Goal: Information Seeking & Learning: Learn about a topic

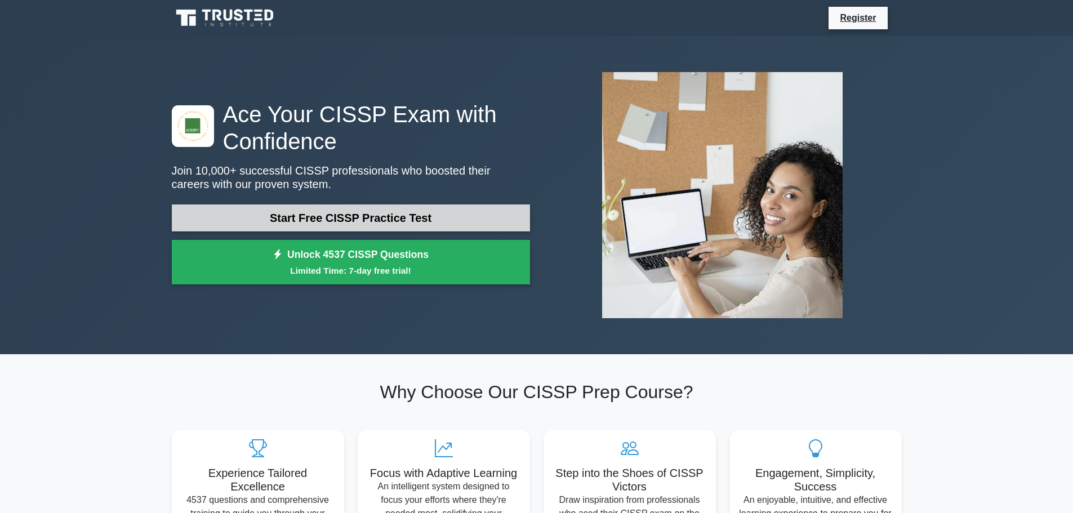
click at [315, 220] on link "Start Free CISSP Practice Test" at bounding box center [351, 217] width 358 height 27
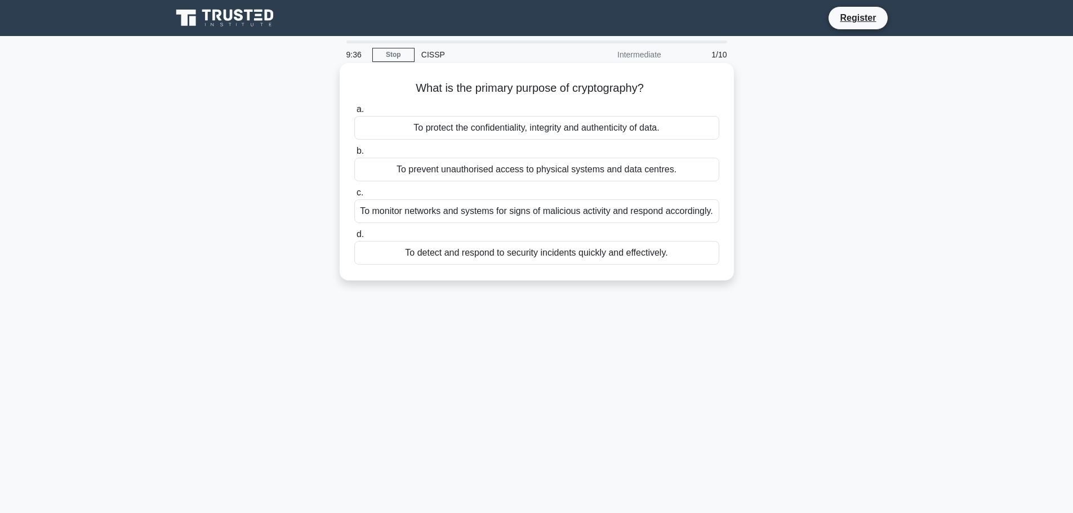
click at [561, 131] on div "To protect the confidentiality, integrity and authenticity of data." at bounding box center [536, 128] width 365 height 24
click at [354, 113] on input "a. To protect the confidentiality, integrity and authenticity of data." at bounding box center [354, 109] width 0 height 7
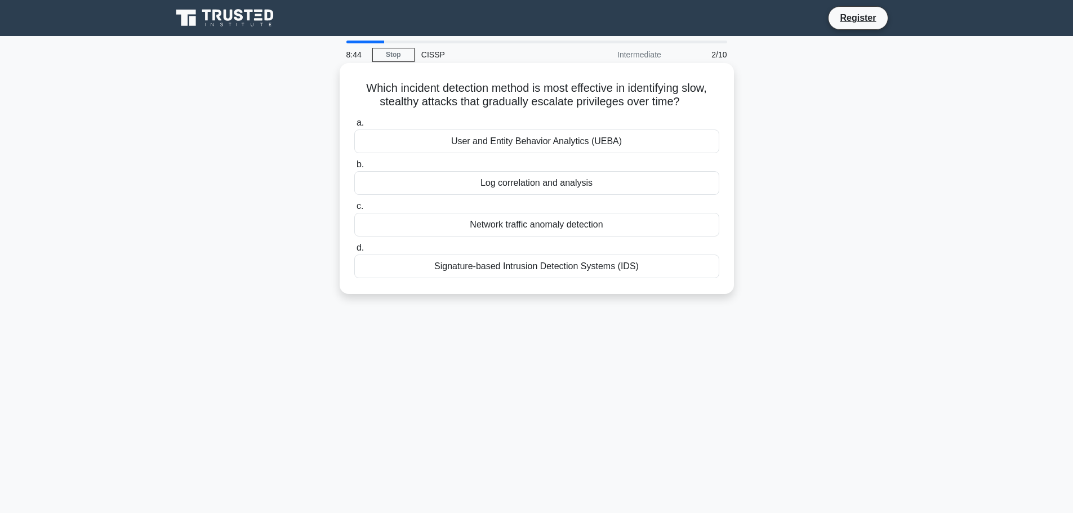
click at [553, 153] on div "User and Entity Behavior Analytics (UEBA)" at bounding box center [536, 141] width 365 height 24
click at [354, 127] on input "a. User and Entity Behavior Analytics (UEBA)" at bounding box center [354, 122] width 0 height 7
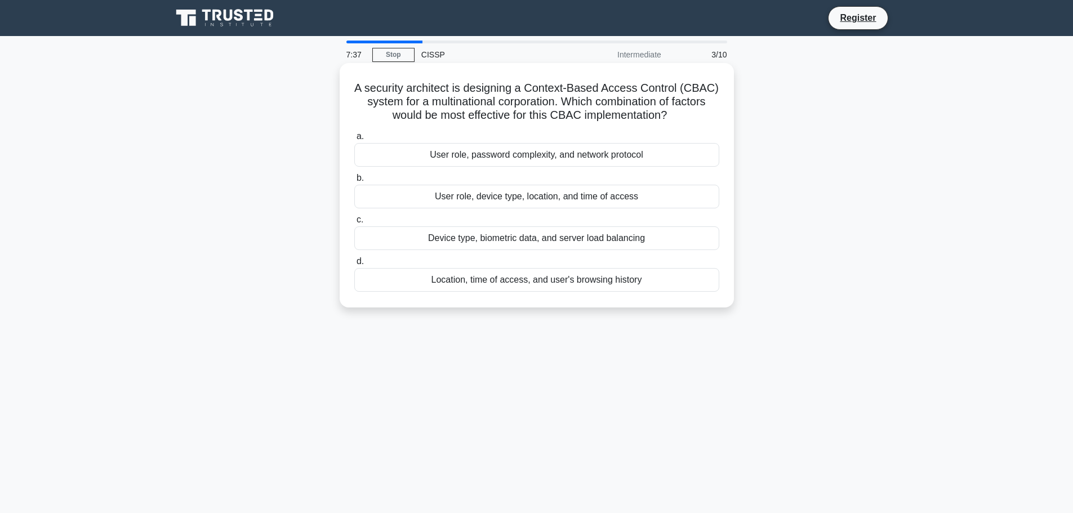
click at [570, 197] on div "User role, device type, location, and time of access" at bounding box center [536, 197] width 365 height 24
click at [354, 182] on input "b. User role, device type, location, and time of access" at bounding box center [354, 178] width 0 height 7
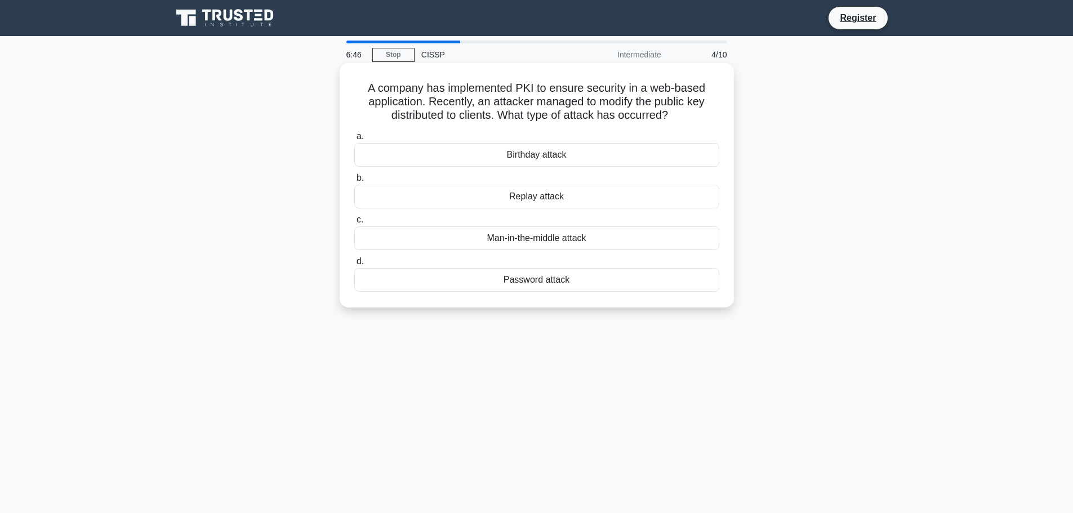
click at [526, 196] on div "Replay attack" at bounding box center [536, 197] width 365 height 24
click at [354, 182] on input "b. Replay attack" at bounding box center [354, 178] width 0 height 7
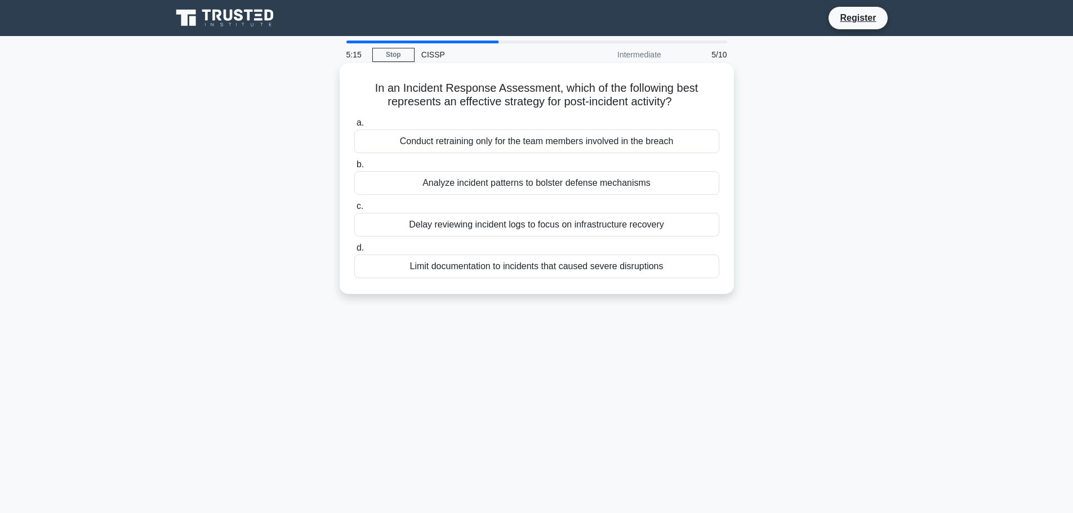
click at [557, 187] on div "Analyze incident patterns to bolster defense mechanisms" at bounding box center [536, 183] width 365 height 24
click at [354, 168] on input "b. Analyze incident patterns to bolster defense mechanisms" at bounding box center [354, 164] width 0 height 7
click at [537, 266] on div "Regularly scheduled monthly security audits" at bounding box center [536, 266] width 365 height 24
click at [354, 252] on input "d. Regularly scheduled monthly security audits" at bounding box center [354, 247] width 0 height 7
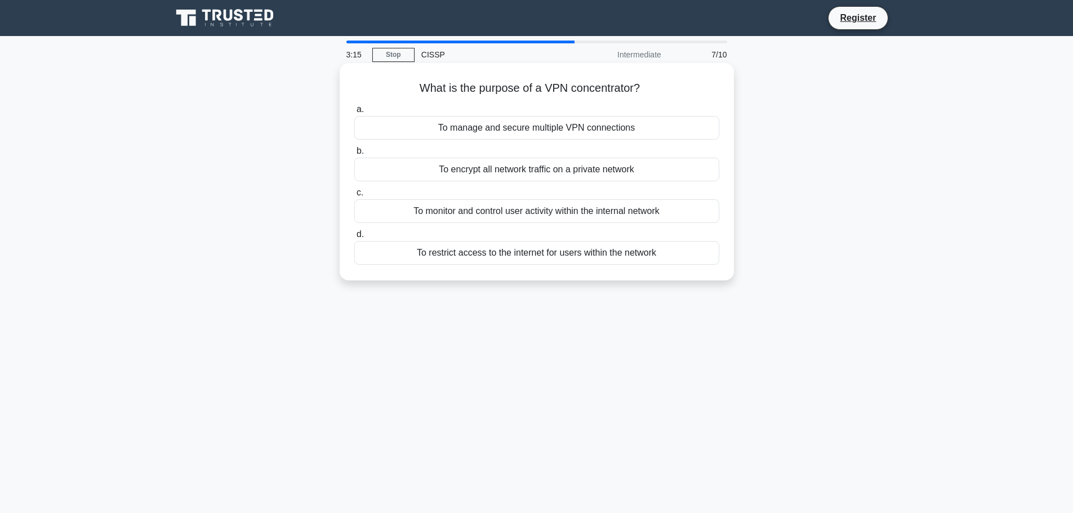
click at [535, 127] on div "To manage and secure multiple VPN connections" at bounding box center [536, 128] width 365 height 24
click at [354, 113] on input "a. To manage and secure multiple VPN connections" at bounding box center [354, 109] width 0 height 7
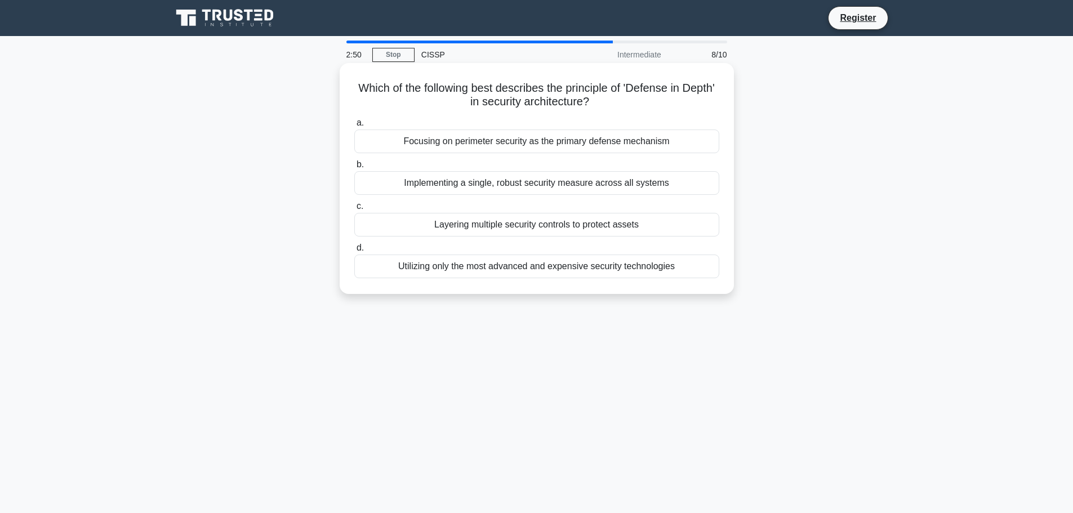
click at [587, 225] on div "Layering multiple security controls to protect assets" at bounding box center [536, 225] width 365 height 24
click at [354, 210] on input "c. Layering multiple security controls to protect assets" at bounding box center [354, 206] width 0 height 7
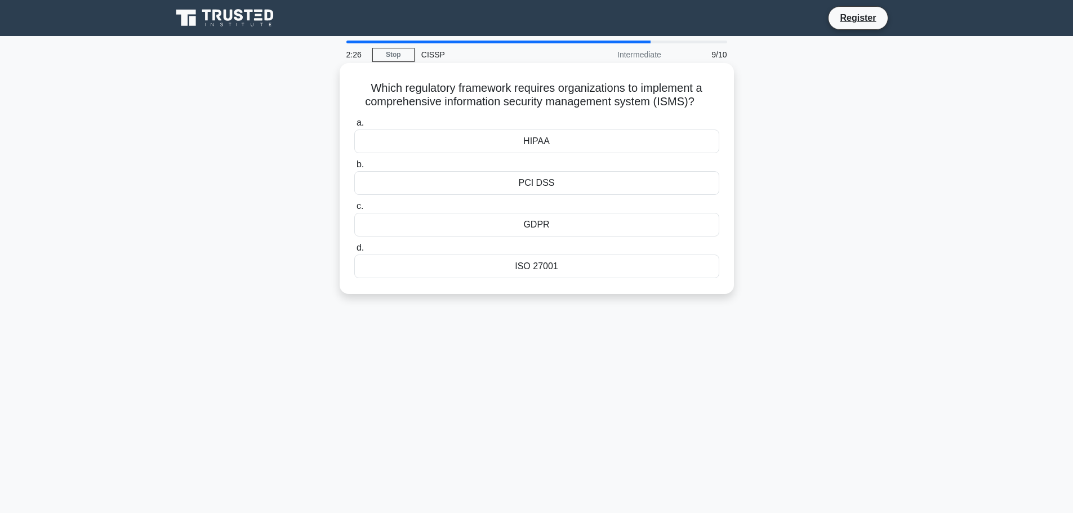
click at [555, 278] on div "ISO 27001" at bounding box center [536, 266] width 365 height 24
click at [354, 252] on input "d. ISO 27001" at bounding box center [354, 247] width 0 height 7
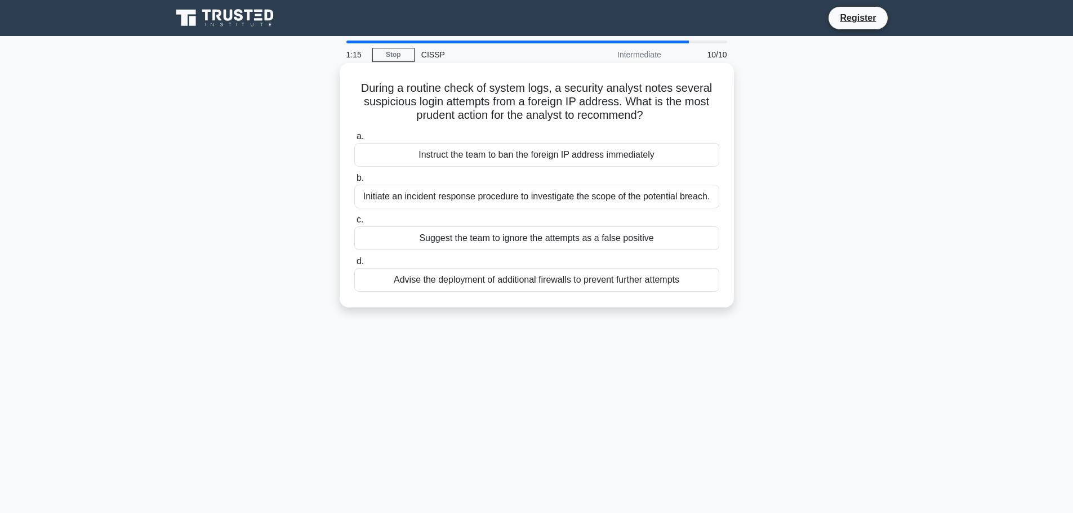
click at [497, 201] on div "Initiate an incident response procedure to investigate the scope of the potenti…" at bounding box center [536, 197] width 365 height 24
click at [354, 182] on input "b. Initiate an incident response procedure to investigate the scope of the pote…" at bounding box center [354, 178] width 0 height 7
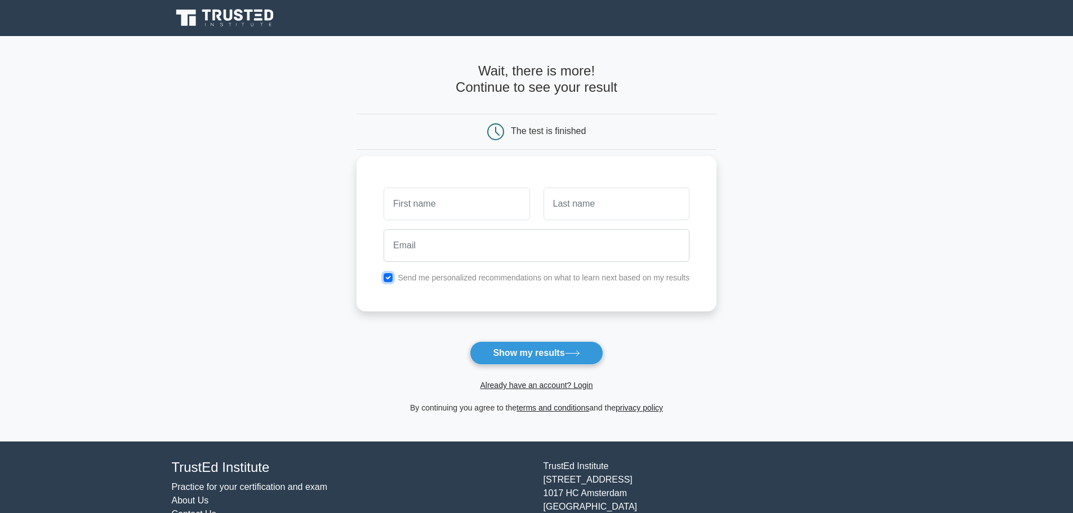
click at [383, 277] on input "checkbox" at bounding box center [387, 277] width 9 height 9
checkbox input "false"
click at [411, 206] on input "text" at bounding box center [456, 203] width 146 height 33
type input "Jan"
type input "Warner"
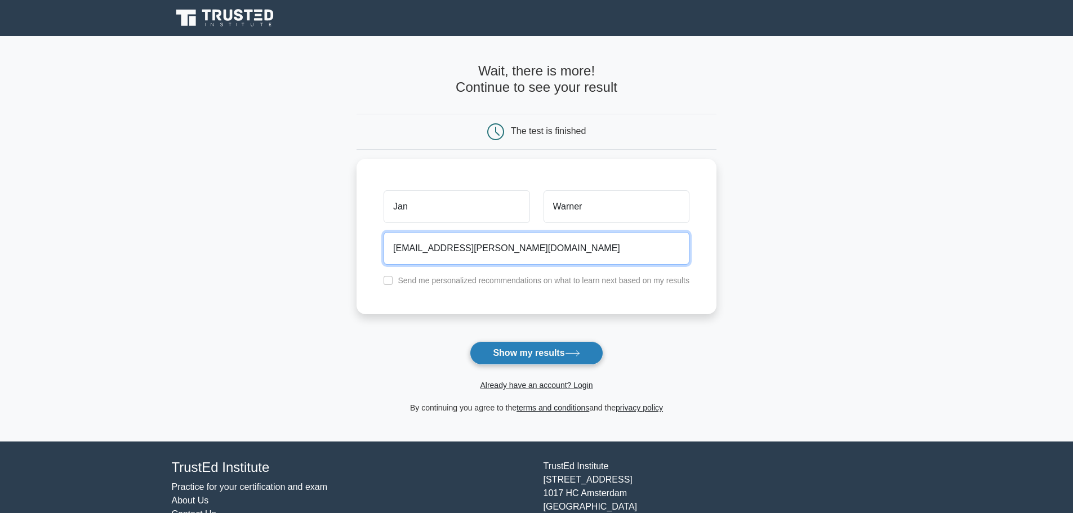
type input "jan.a.warner.civ@mail.mil"
click at [555, 355] on button "Show my results" at bounding box center [536, 353] width 133 height 24
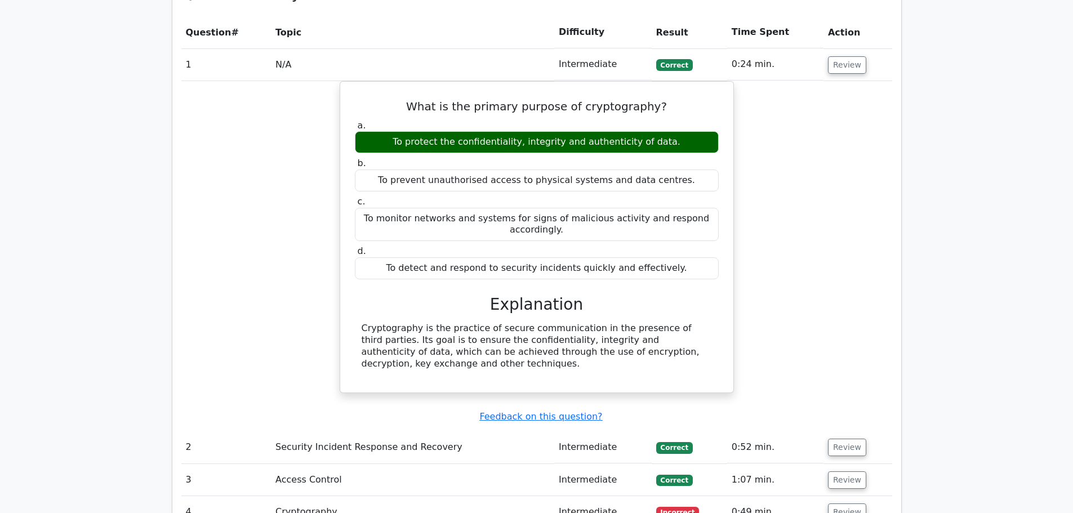
scroll to position [1131, 0]
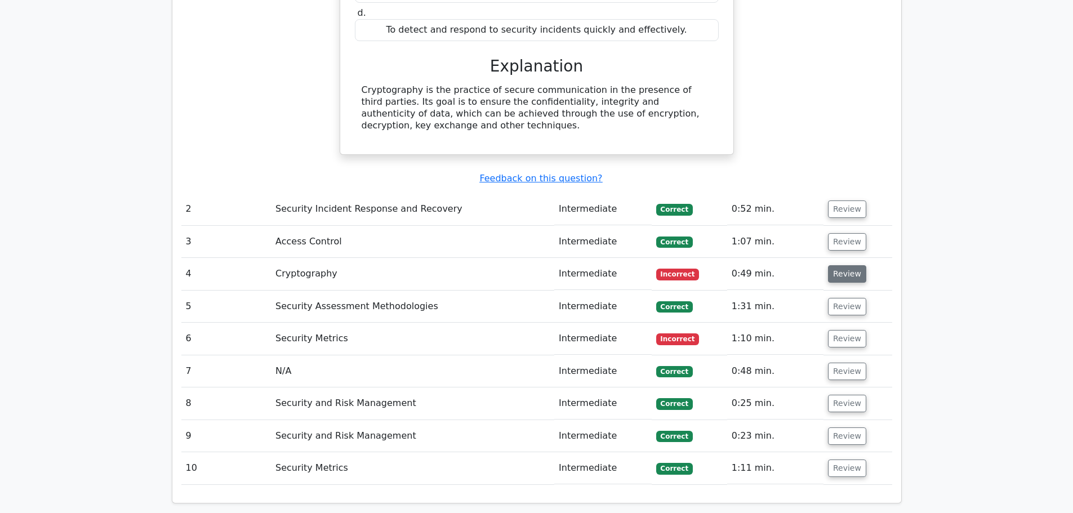
click at [849, 274] on button "Review" at bounding box center [847, 273] width 38 height 17
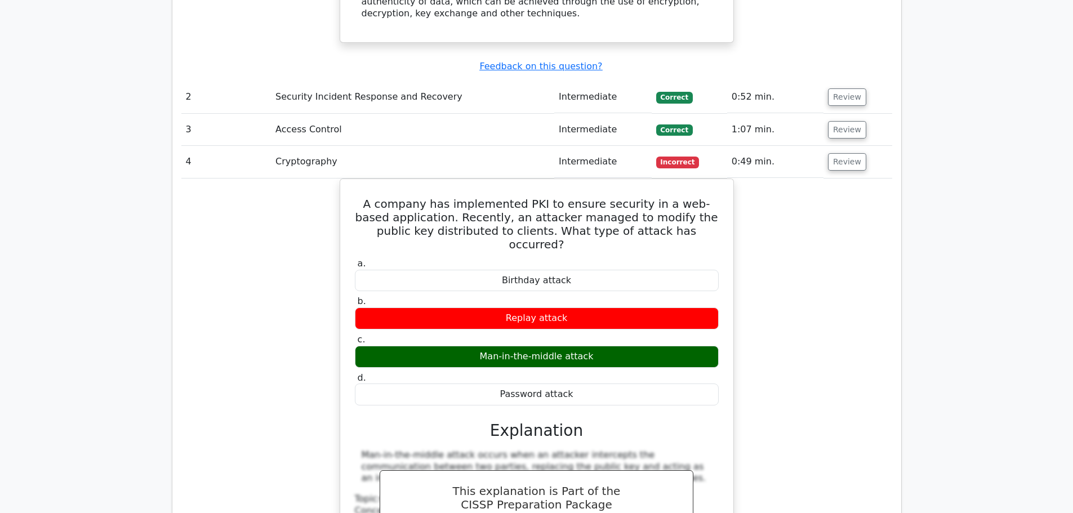
scroll to position [1361, 0]
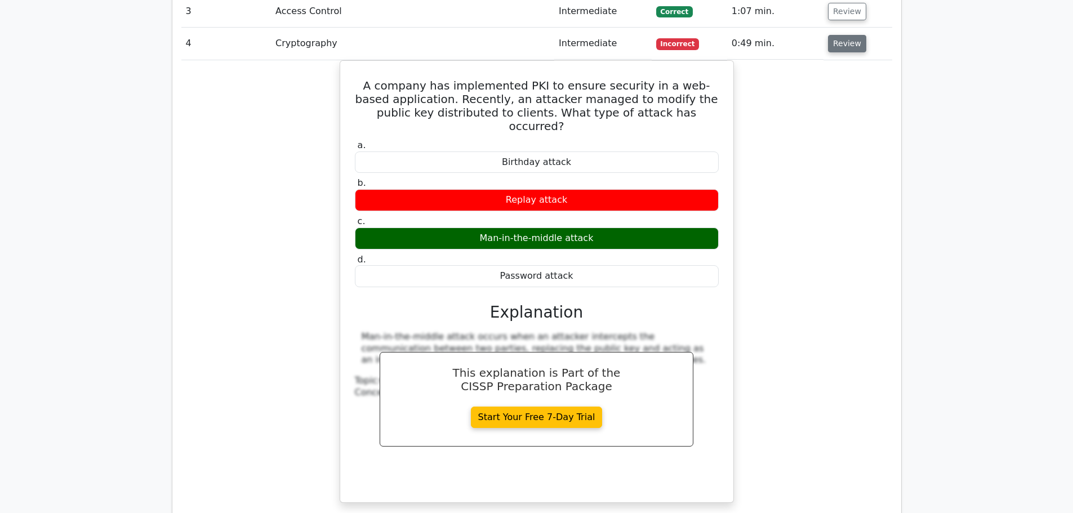
click at [833, 50] on button "Review" at bounding box center [847, 43] width 38 height 17
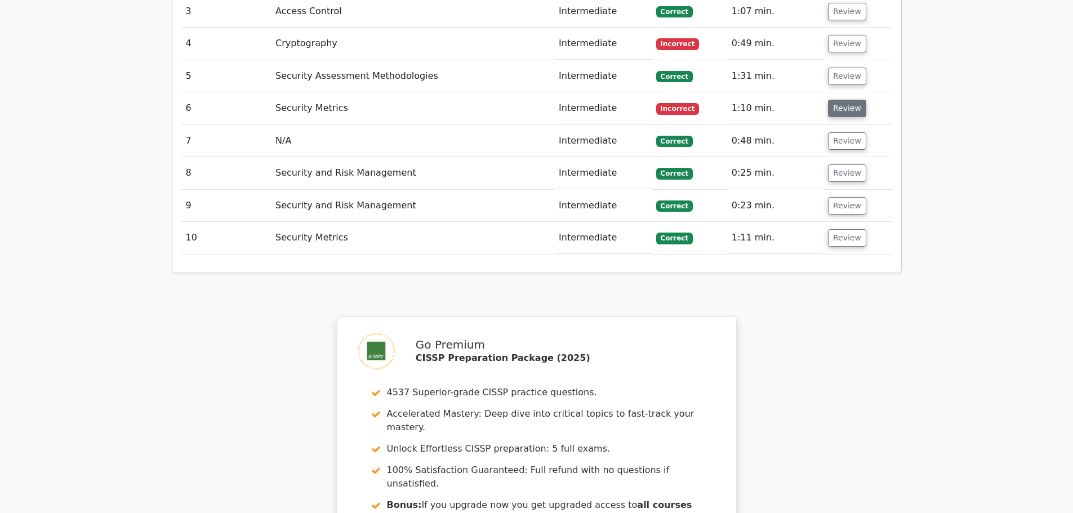
click at [841, 110] on button "Review" at bounding box center [847, 108] width 38 height 17
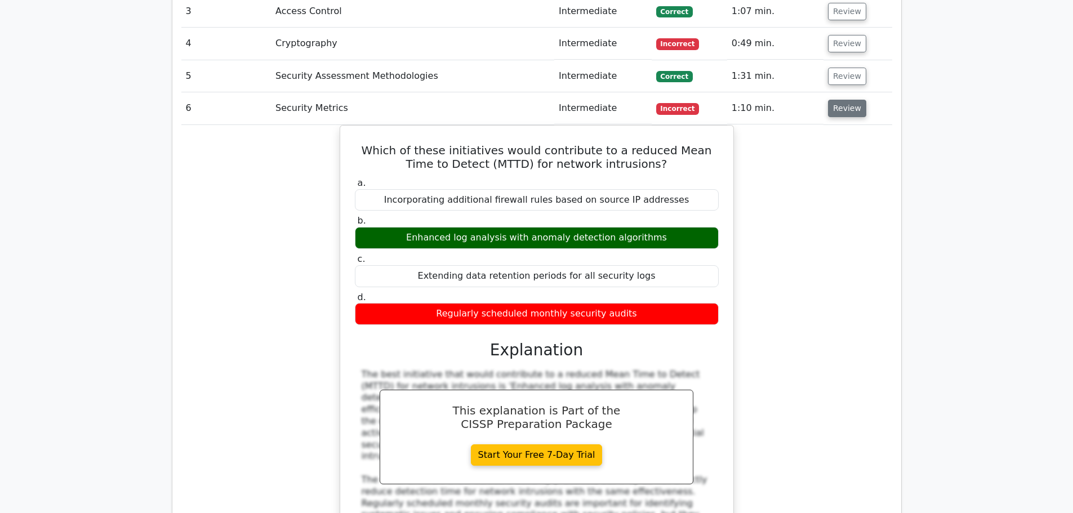
click at [830, 111] on button "Review" at bounding box center [847, 108] width 38 height 17
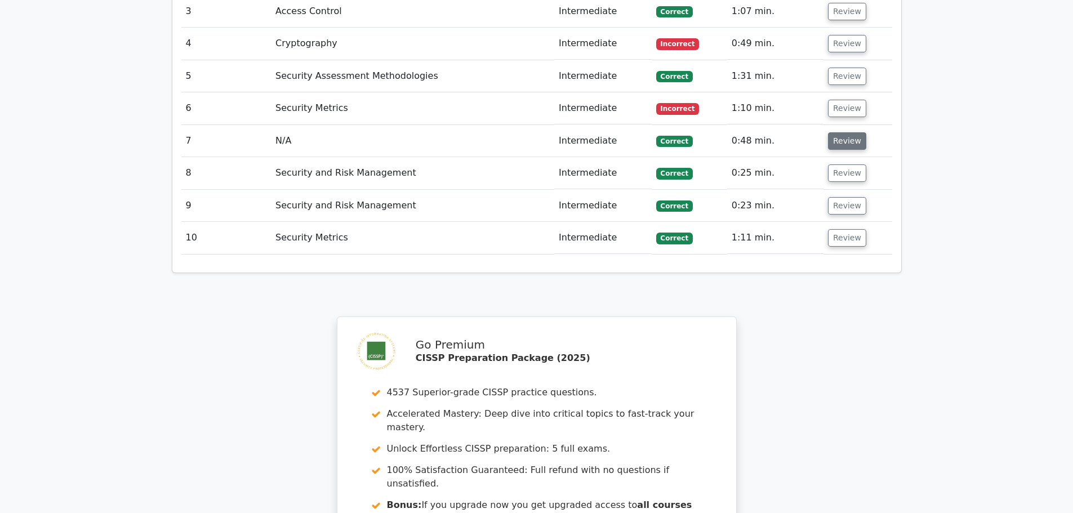
click at [843, 140] on button "Review" at bounding box center [847, 140] width 38 height 17
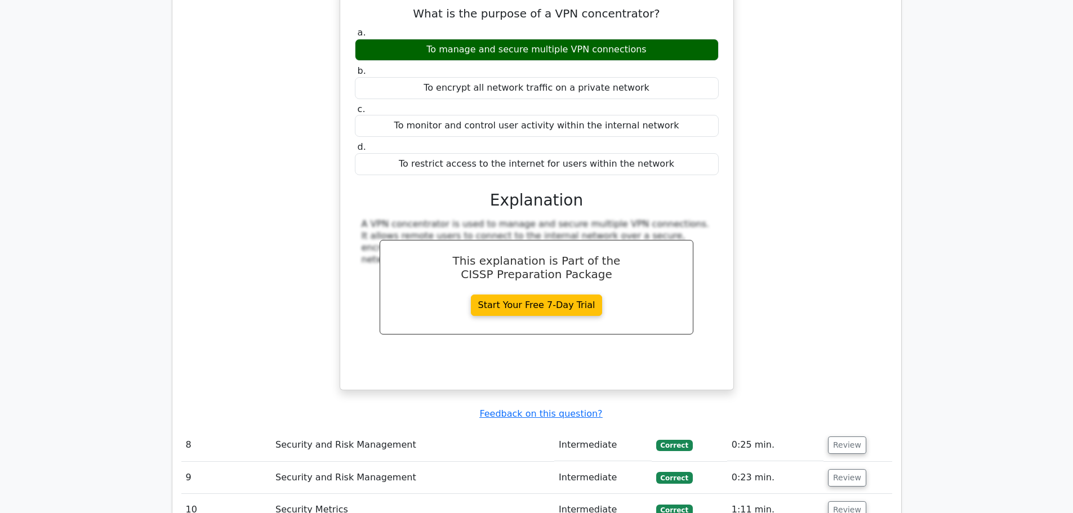
scroll to position [1295, 0]
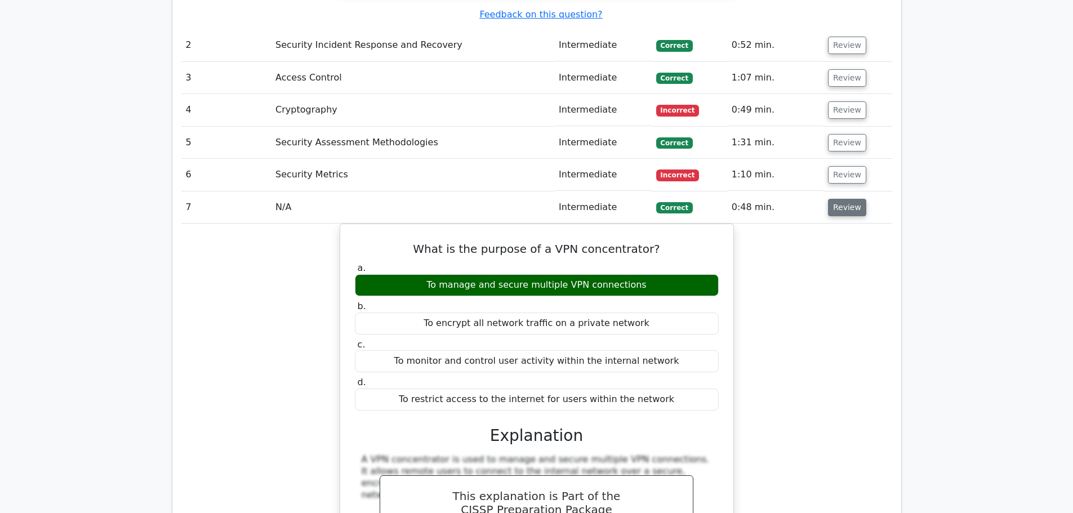
click at [845, 206] on button "Review" at bounding box center [847, 207] width 38 height 17
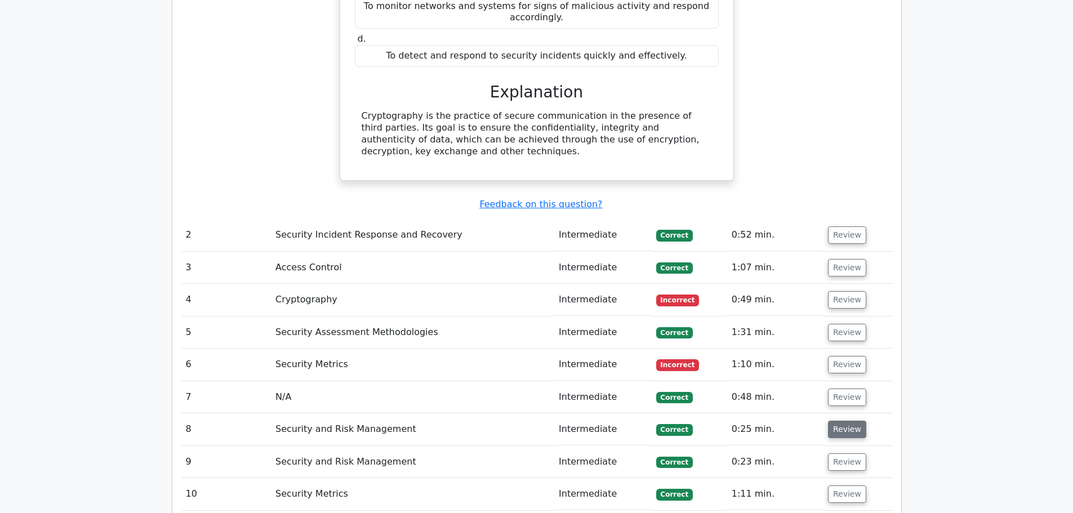
scroll to position [1191, 0]
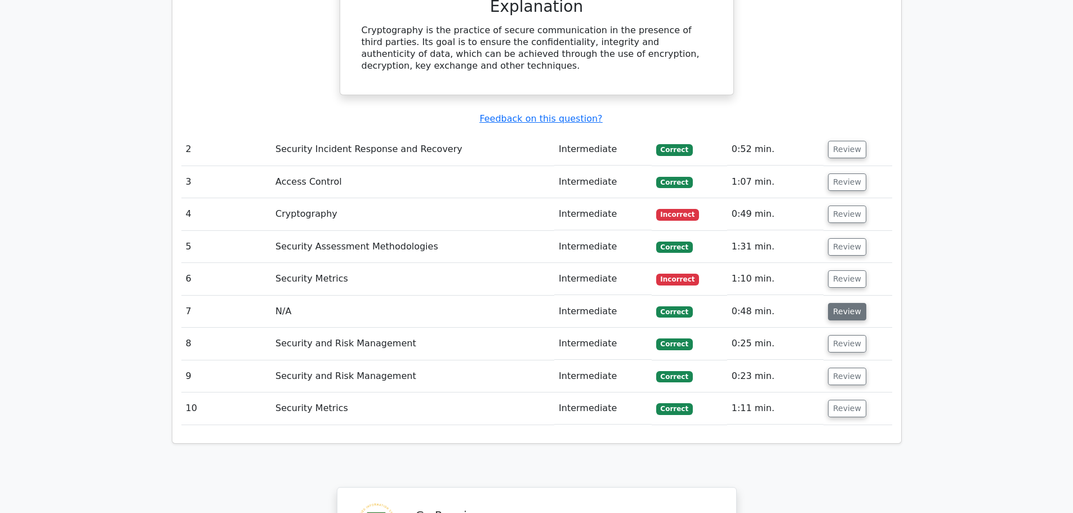
click at [849, 313] on button "Review" at bounding box center [847, 311] width 38 height 17
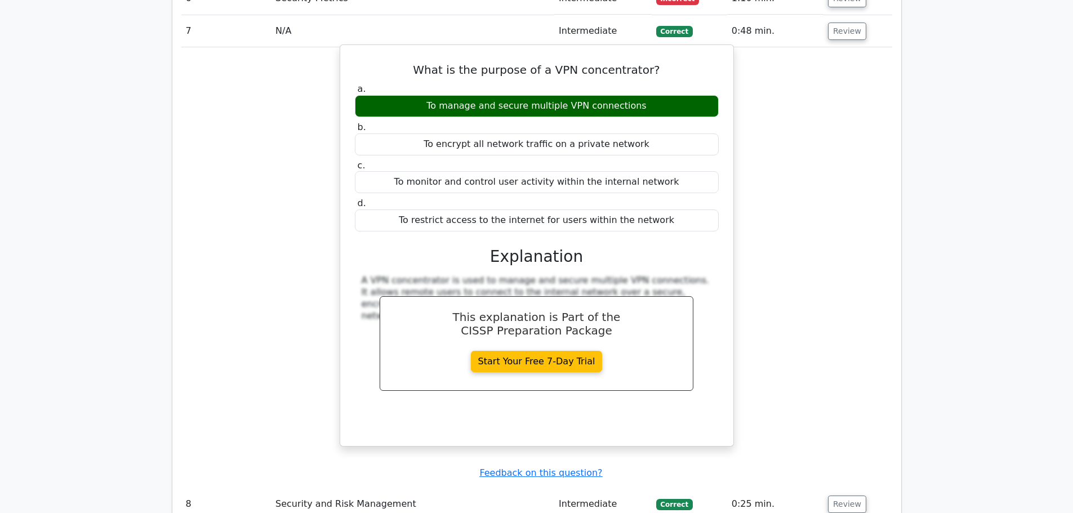
scroll to position [1295, 0]
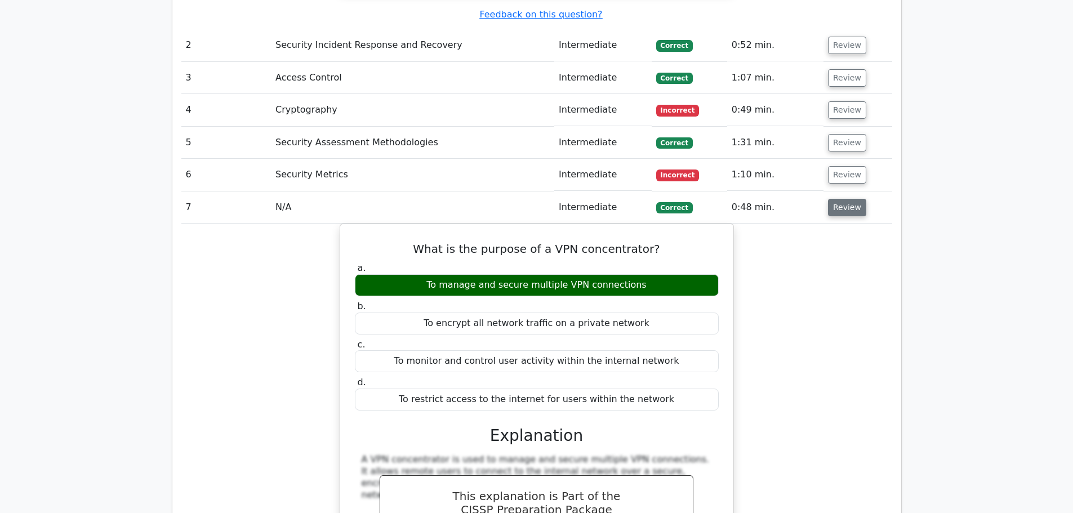
click at [837, 204] on button "Review" at bounding box center [847, 207] width 38 height 17
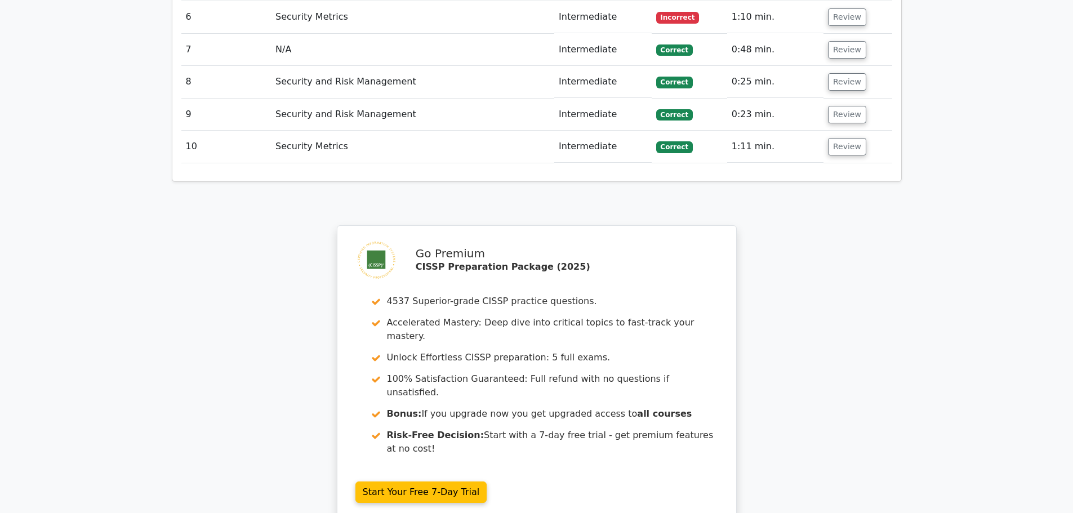
scroll to position [1632, 0]
